Goal: Contribute content: Add original content to the website for others to see

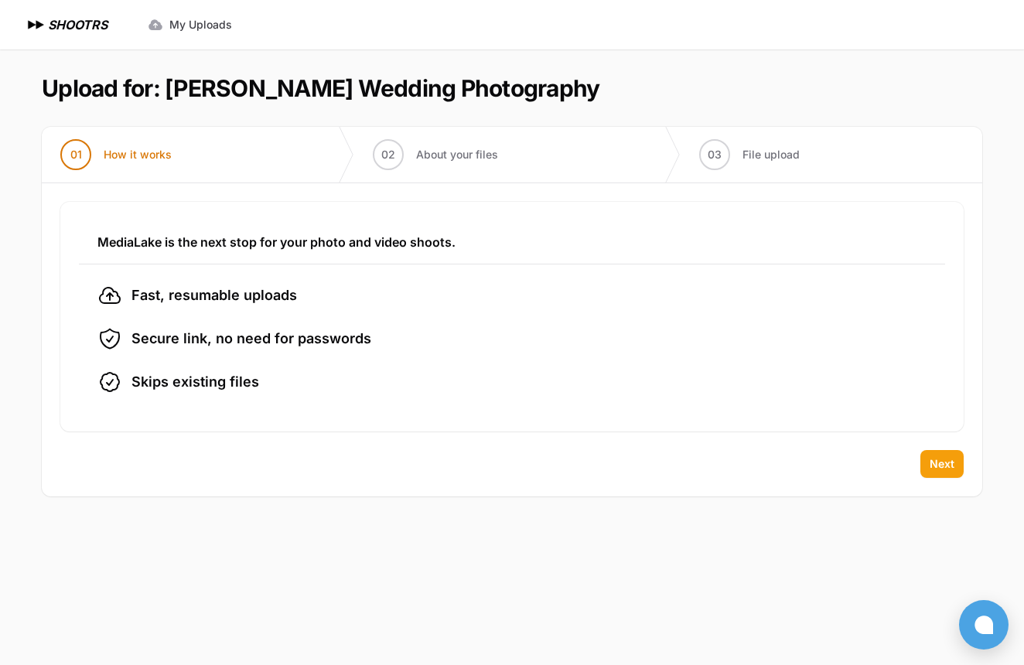
click at [957, 470] on button "Next" at bounding box center [942, 464] width 43 height 28
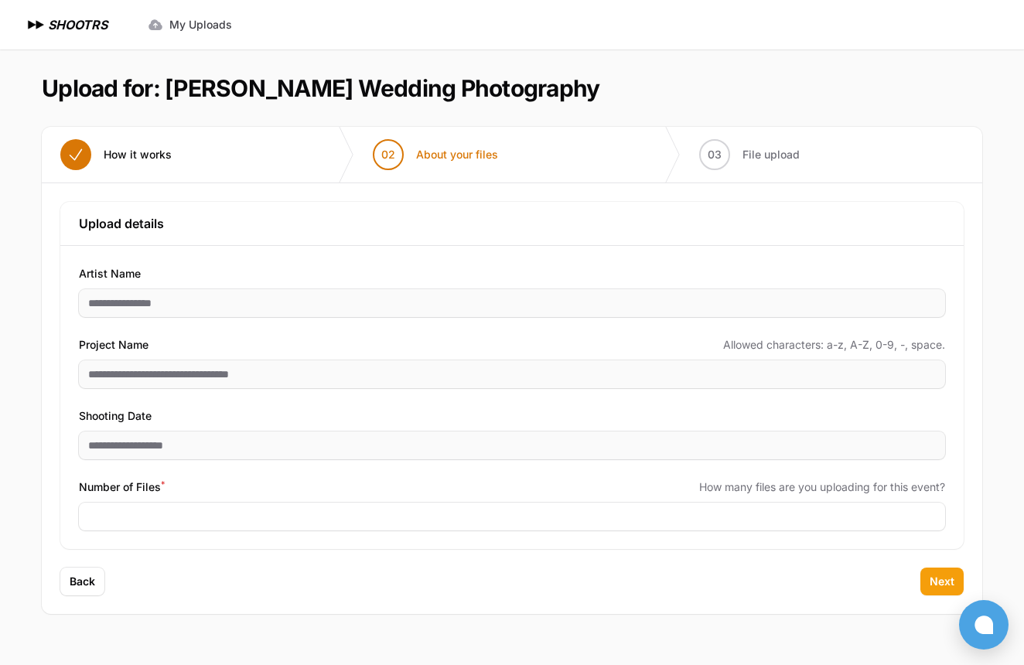
click at [956, 579] on button "Next" at bounding box center [942, 582] width 43 height 28
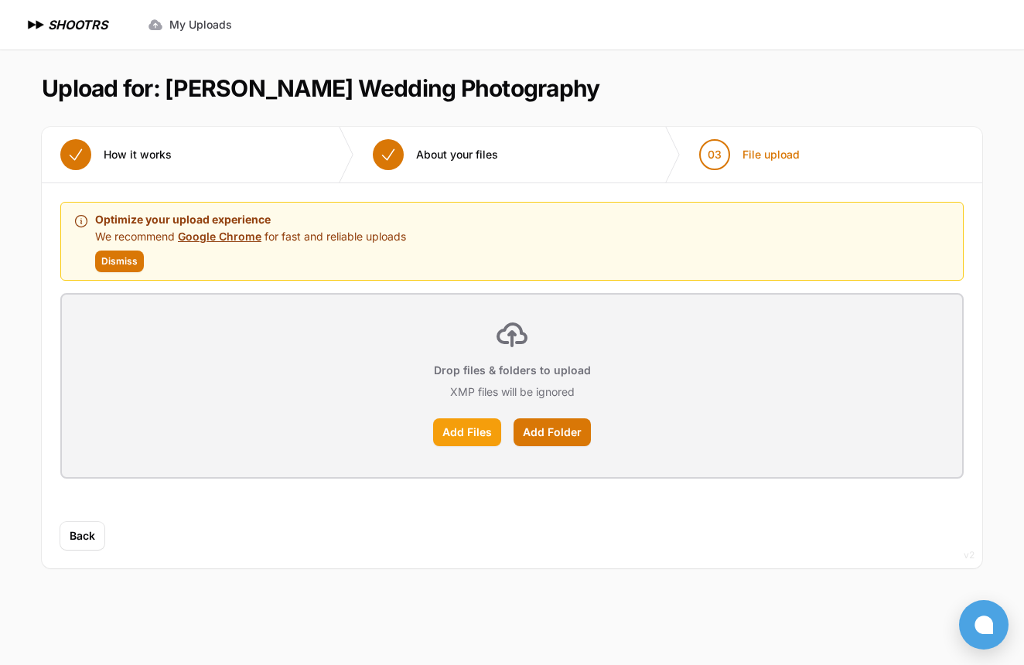
click at [486, 436] on label "Add Files" at bounding box center [467, 433] width 68 height 28
click at [0, 0] on input "Add Files" at bounding box center [0, 0] width 0 height 0
